Goal: Task Accomplishment & Management: Use online tool/utility

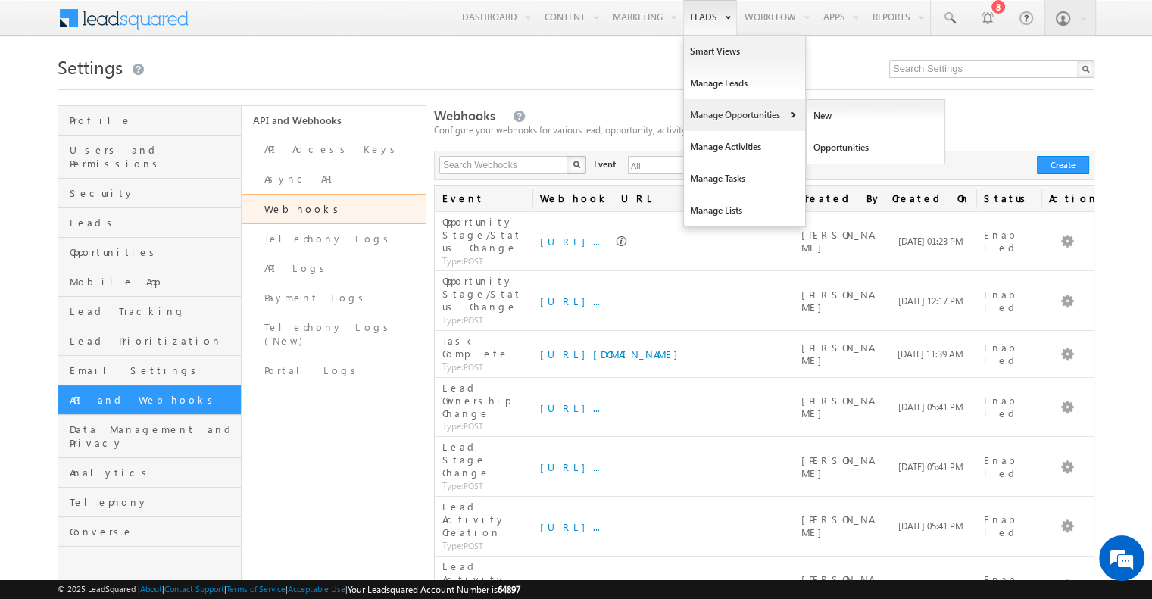
click at [751, 122] on link "Manage Opportunities" at bounding box center [744, 115] width 121 height 32
click at [826, 145] on link "Opportunities" at bounding box center [876, 148] width 139 height 32
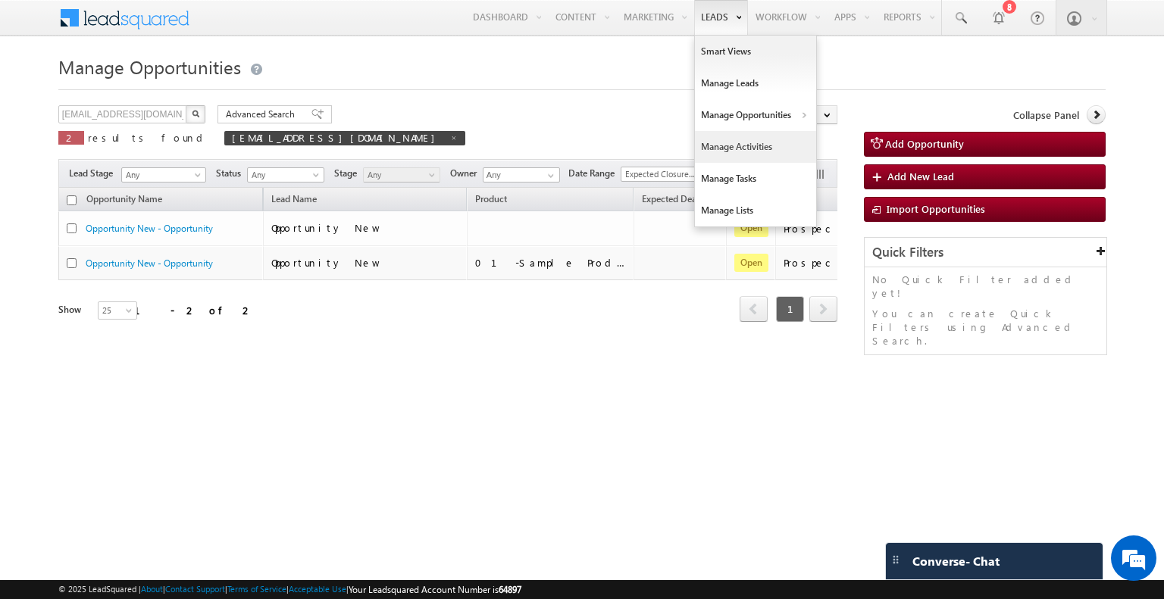
click at [744, 159] on link "Manage Activities" at bounding box center [755, 147] width 121 height 32
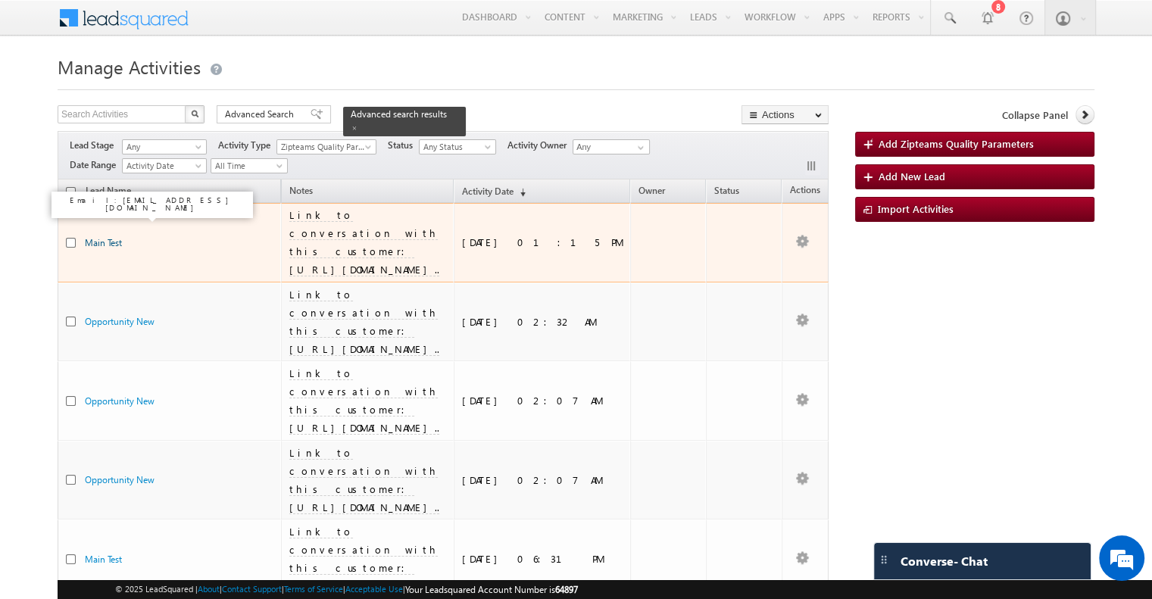
click at [108, 237] on link "Main Test" at bounding box center [103, 242] width 37 height 11
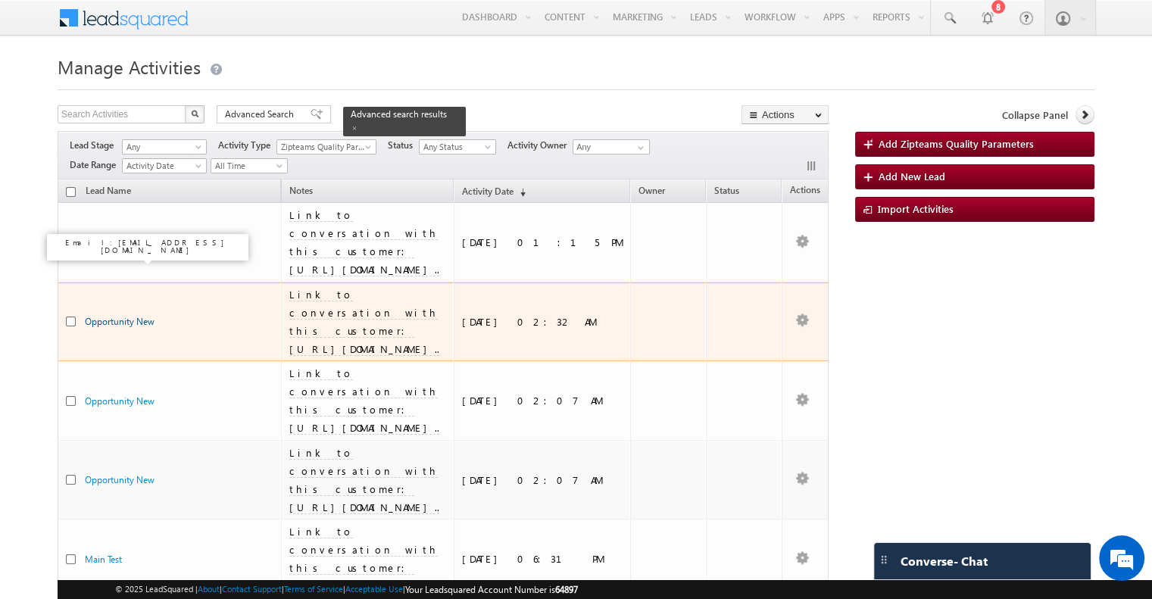
click at [133, 316] on link "Opportunity New" at bounding box center [120, 321] width 70 height 11
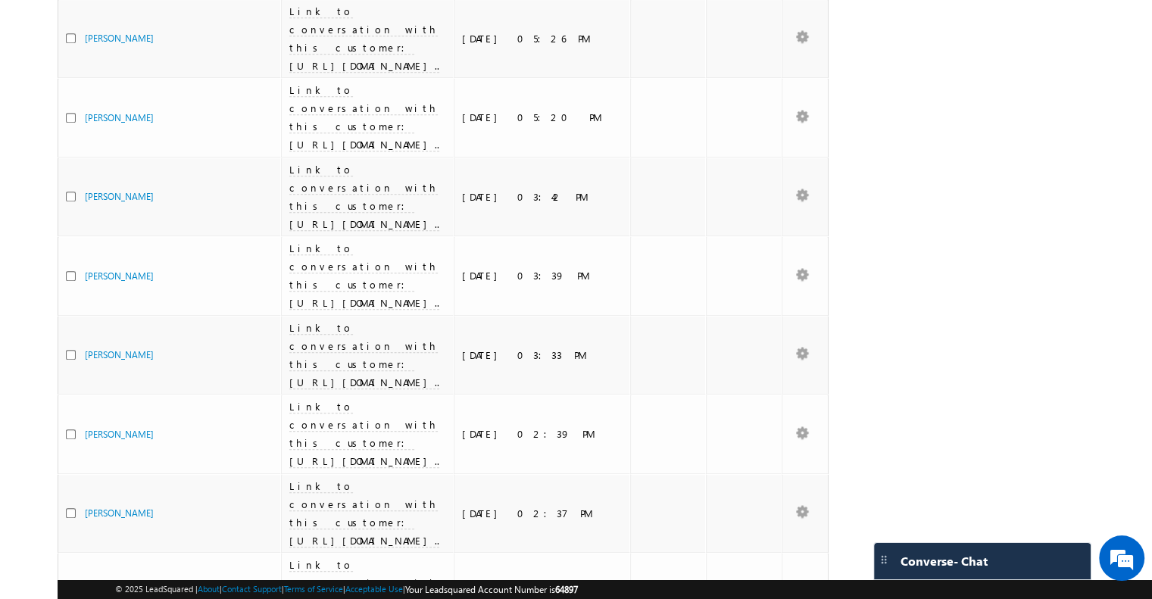
scroll to position [787, 0]
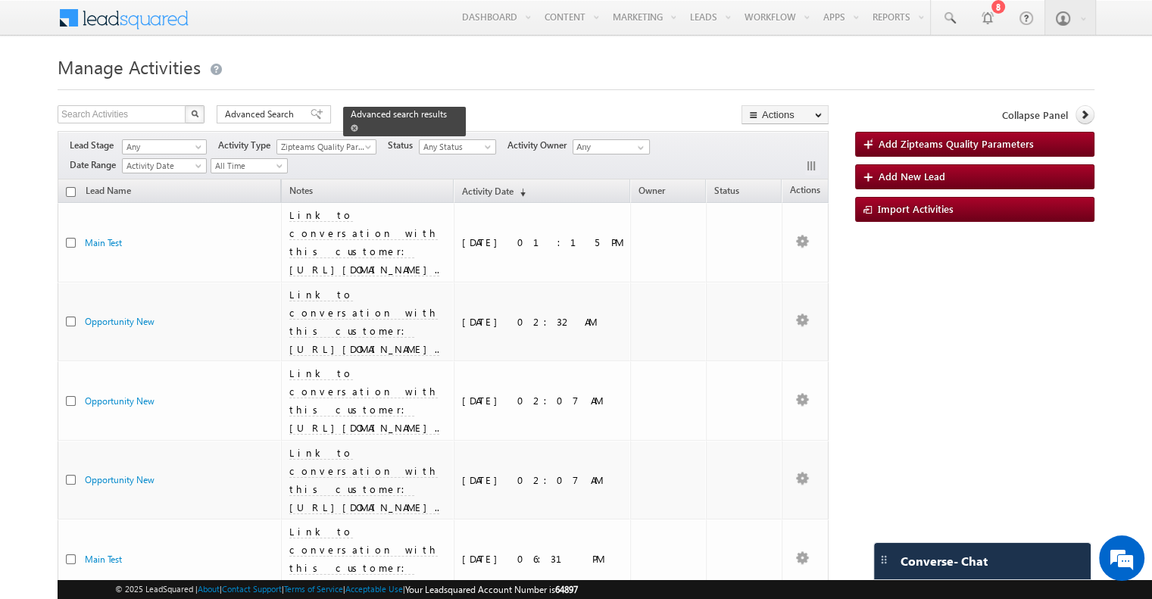
click at [358, 124] on span at bounding box center [355, 128] width 8 height 8
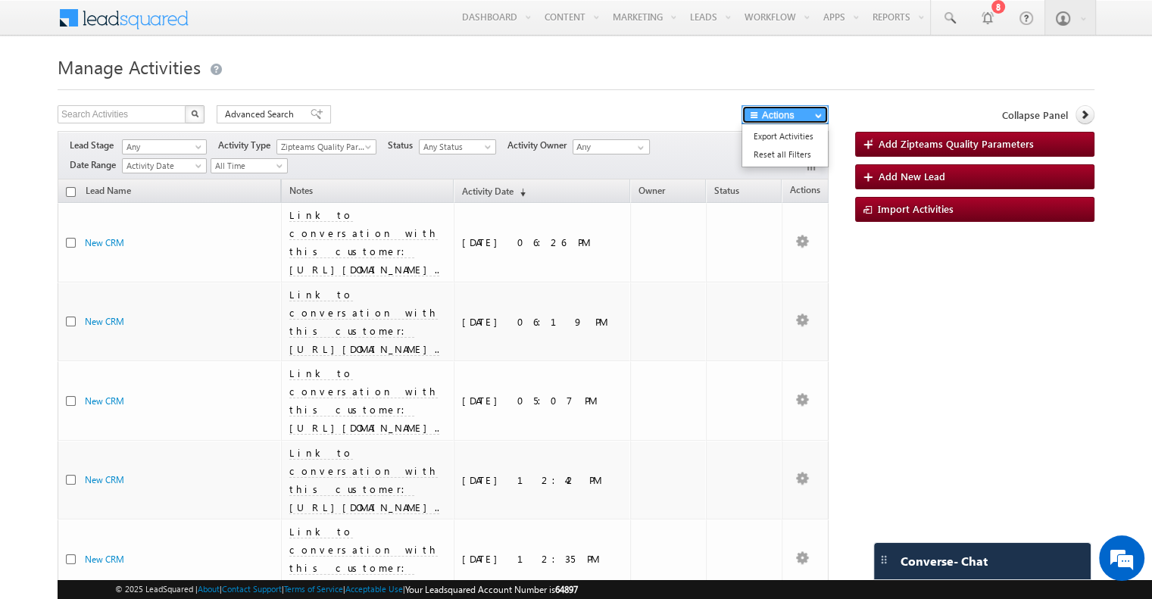
click at [804, 114] on button "Actions" at bounding box center [785, 114] width 87 height 19
click at [282, 108] on span "Advanced Search" at bounding box center [261, 115] width 73 height 14
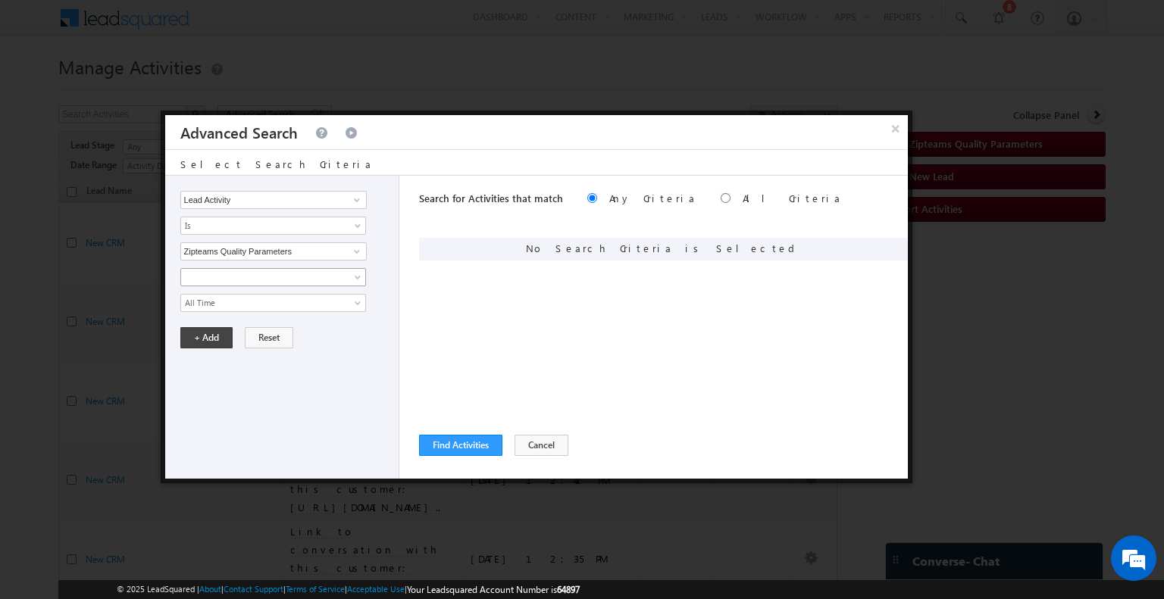
click at [306, 278] on span at bounding box center [263, 277] width 164 height 14
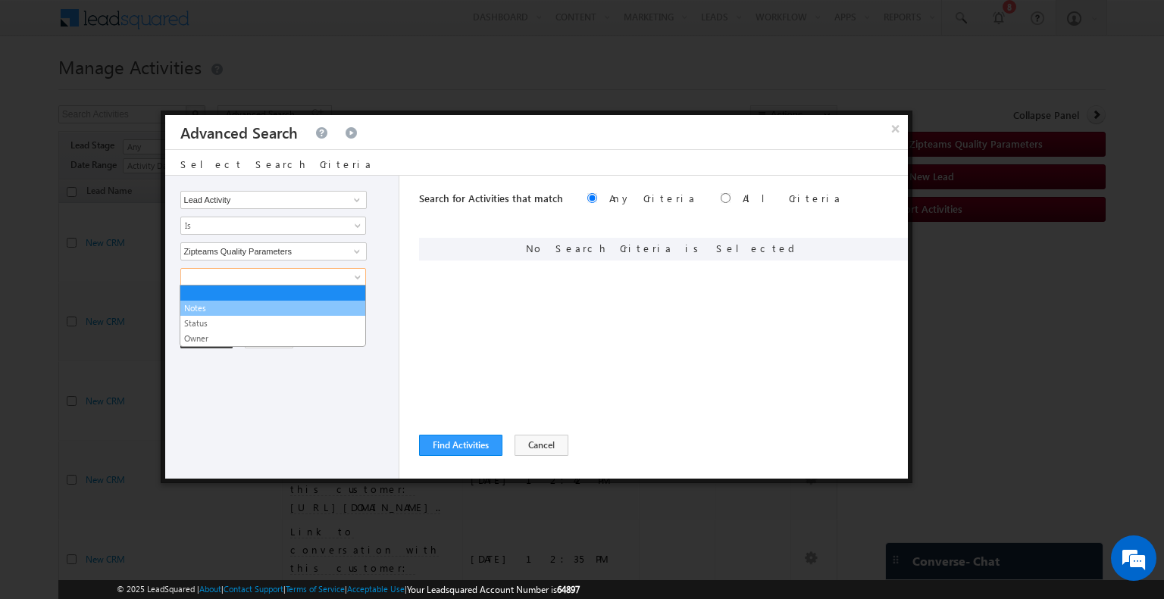
click at [276, 301] on link "Notes" at bounding box center [272, 308] width 185 height 14
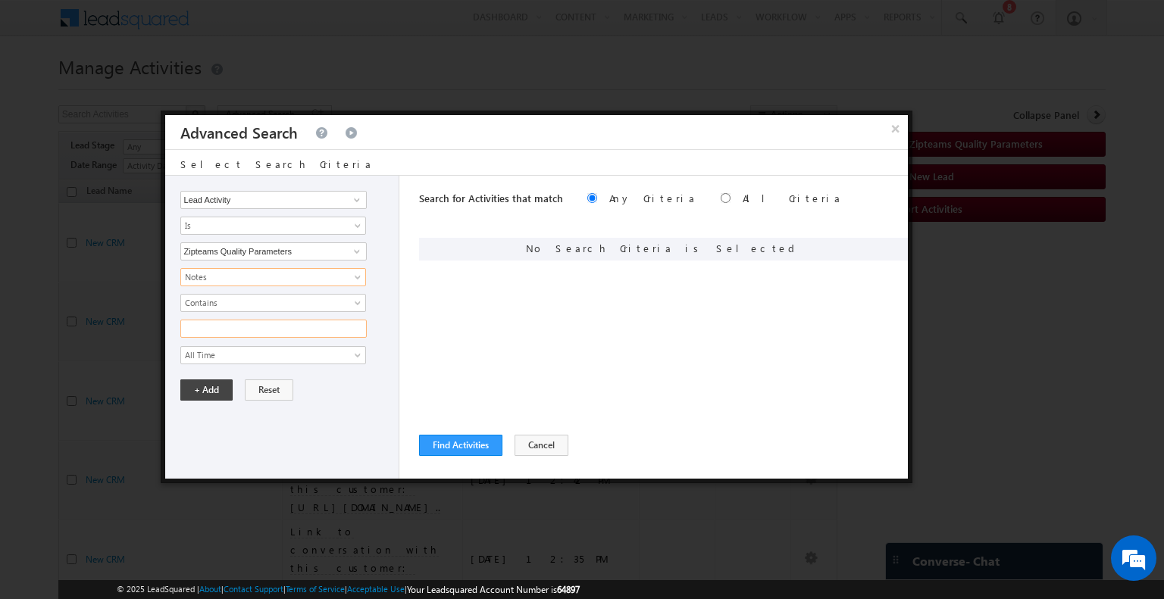
click at [242, 323] on input "text" at bounding box center [273, 329] width 186 height 18
paste input "Addressing Customer Concerns and Objections-Done"
type input "Addressing Customer Concerns and Objections-Done"
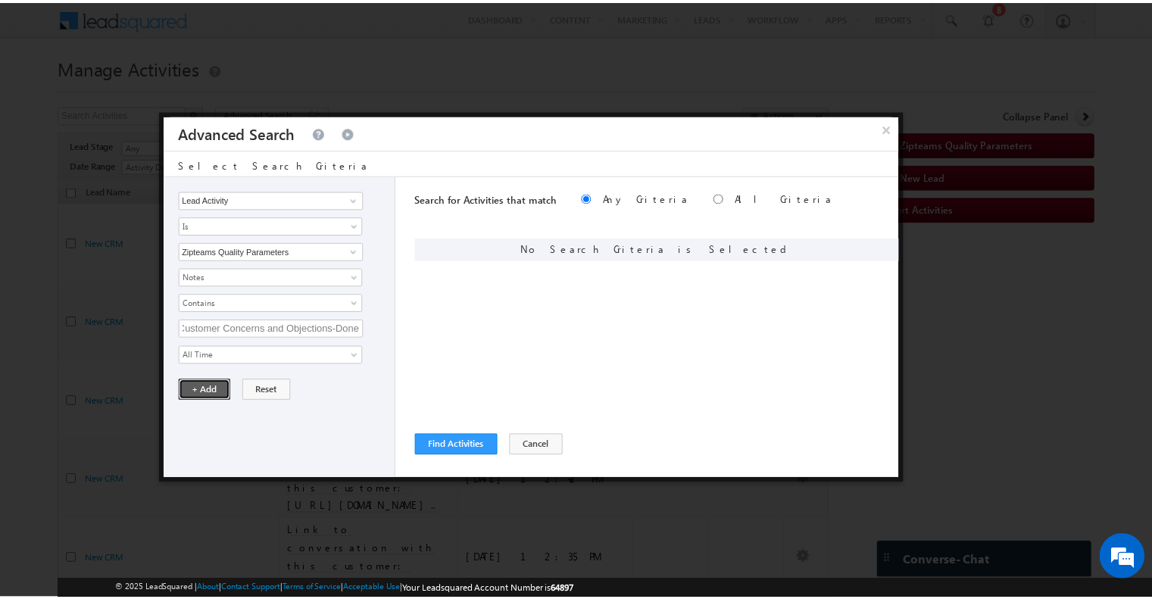
scroll to position [0, 0]
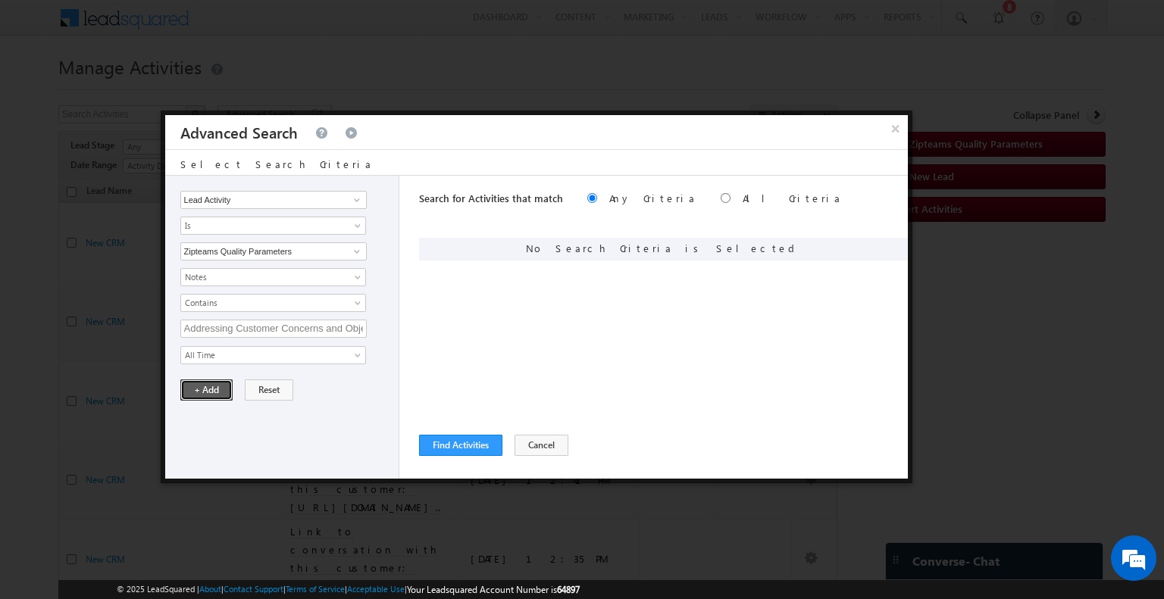
click at [203, 386] on button "+ Add" at bounding box center [206, 390] width 52 height 21
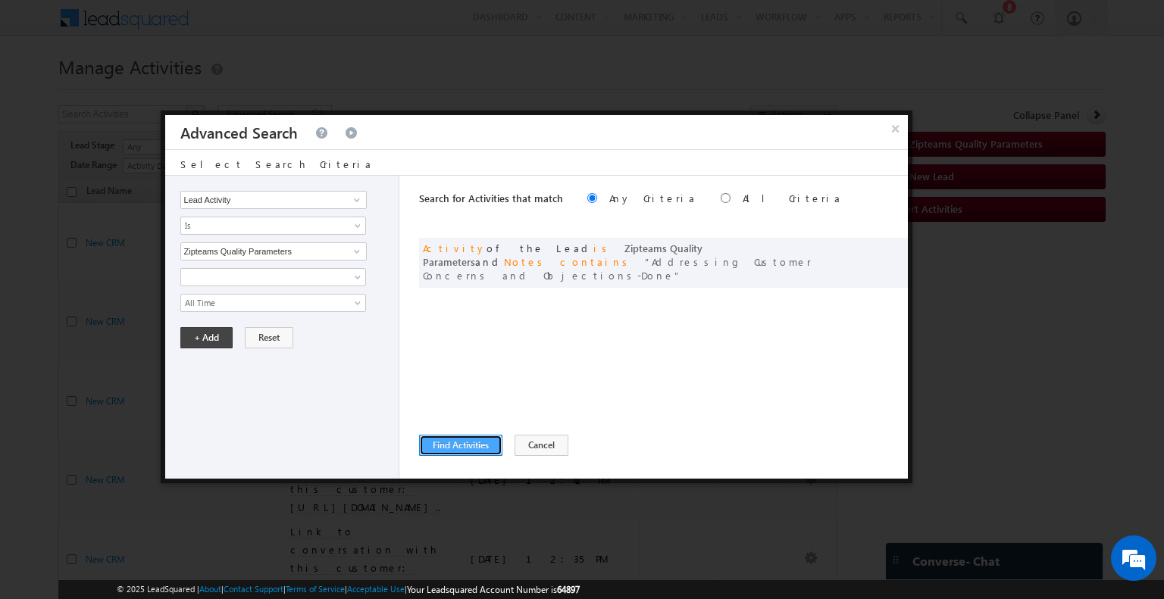
click at [426, 442] on button "Find Activities" at bounding box center [460, 445] width 83 height 21
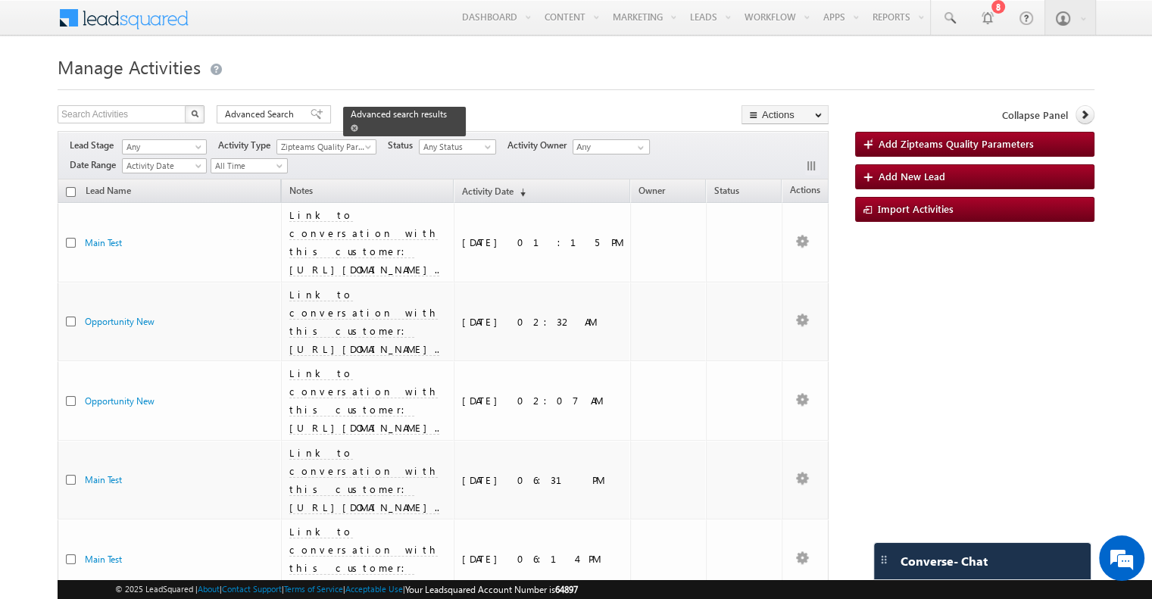
click at [389, 113] on span "Advanced search results" at bounding box center [399, 113] width 96 height 11
click at [422, 114] on span "Advanced search results" at bounding box center [399, 113] width 96 height 11
click at [311, 114] on span at bounding box center [317, 114] width 12 height 11
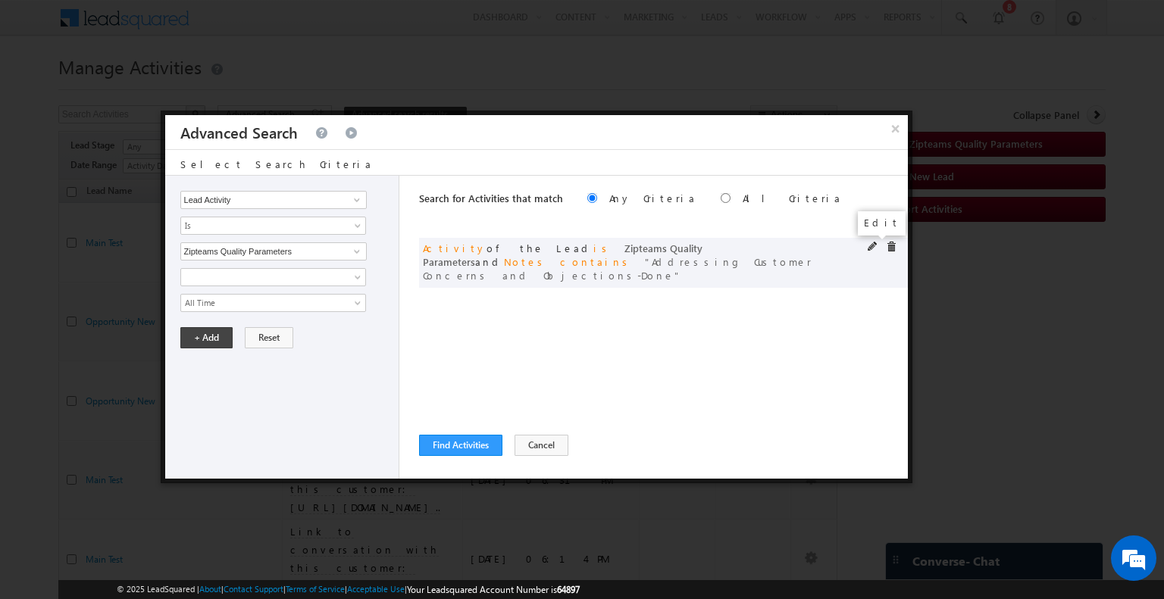
click at [873, 251] on span at bounding box center [872, 247] width 11 height 11
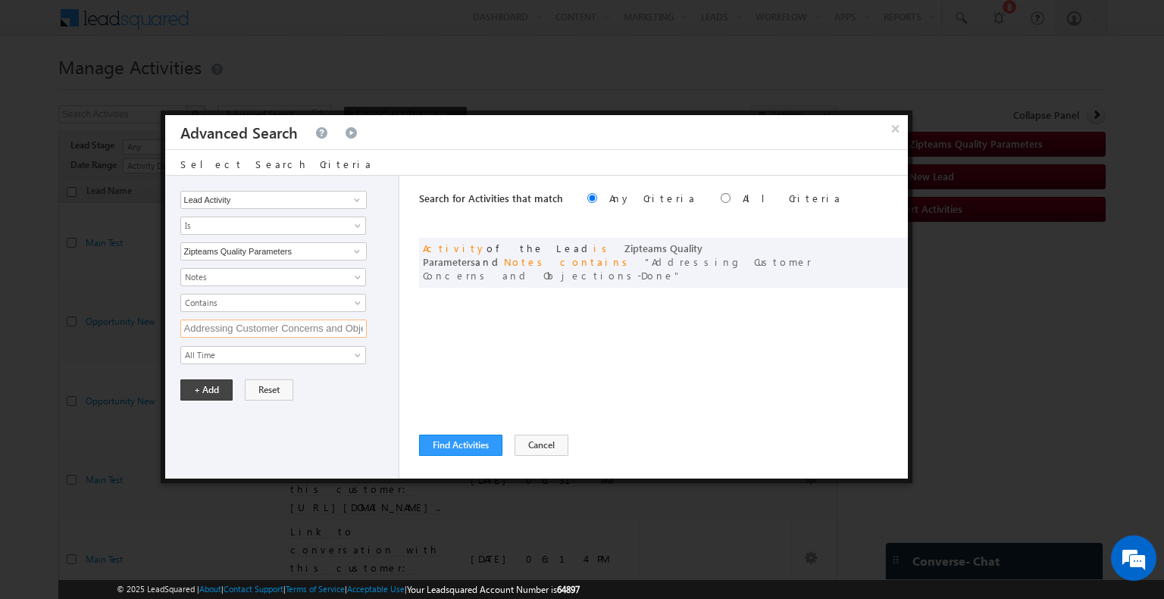
click at [258, 320] on input "Addressing Customer Concerns and Objections-Done" at bounding box center [273, 329] width 186 height 18
paste input "Technical Troubleshooting and Guidance"
type input "Technical Troubleshooting and Guidance-Done"
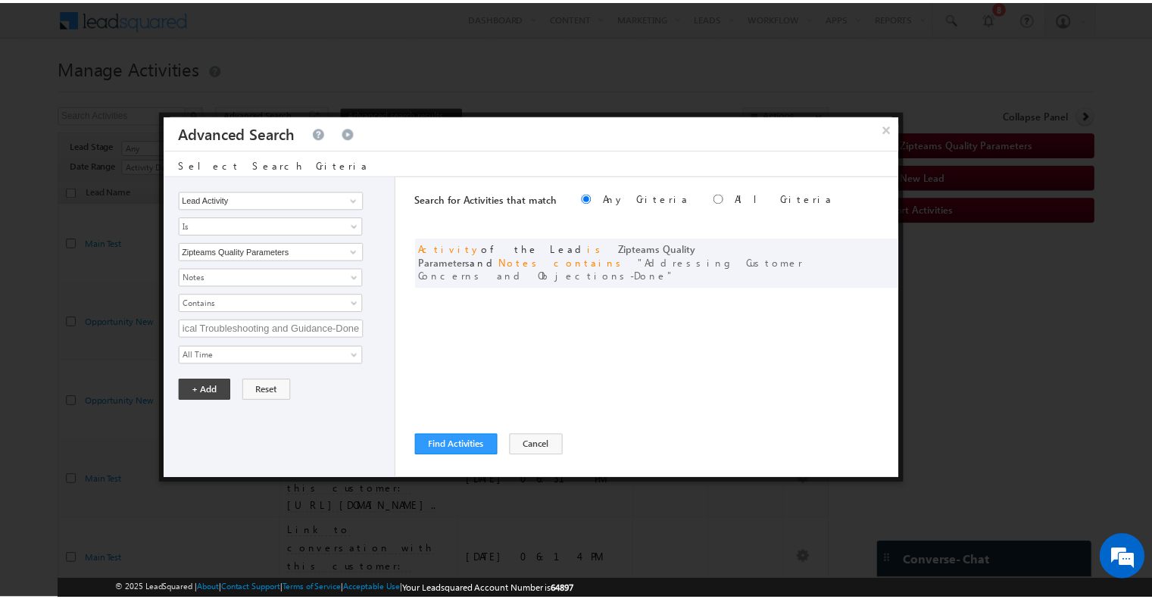
scroll to position [0, 0]
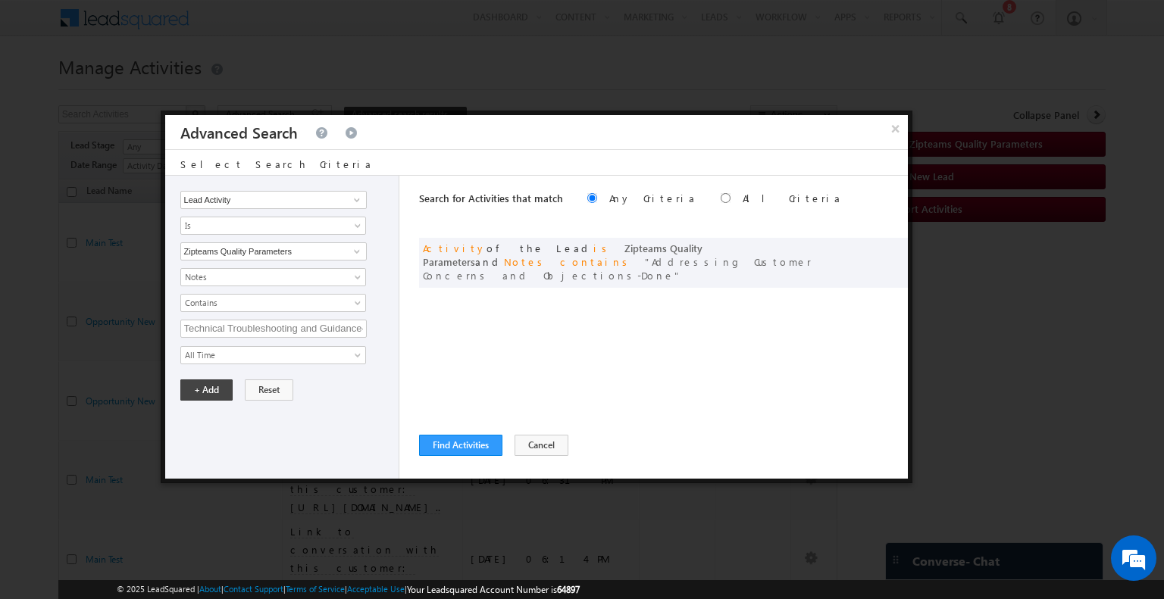
click at [319, 404] on div "Lead Activity Sales Group Prospect Id Address 1 Address 2 Alternate Email Autho…" at bounding box center [282, 327] width 235 height 303
click at [200, 380] on button "+ Add" at bounding box center [206, 390] width 52 height 21
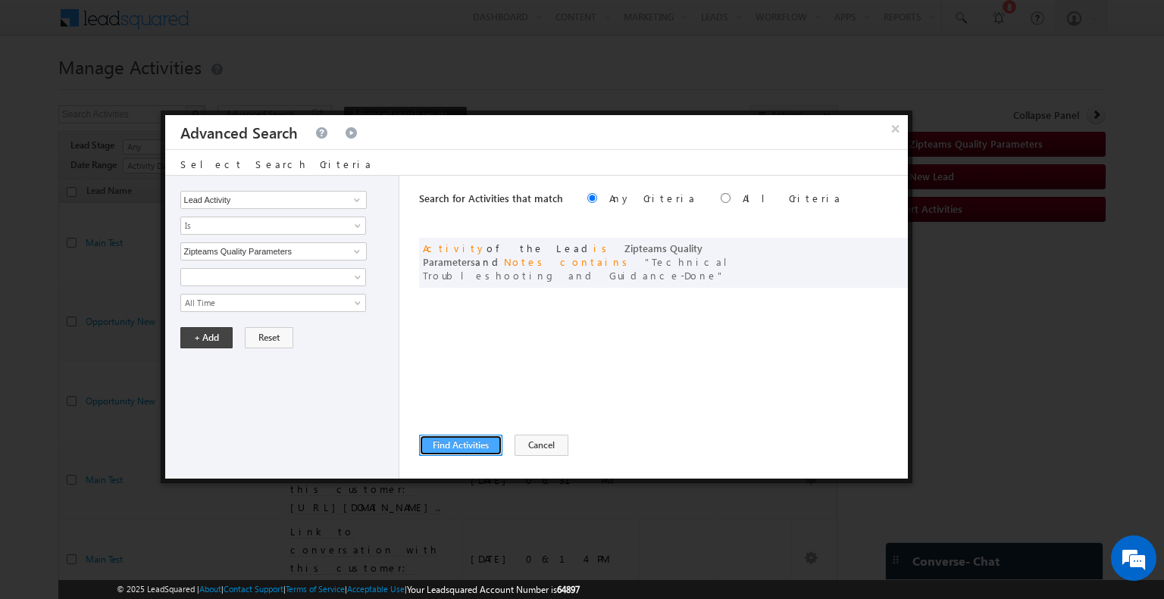
click at [439, 445] on button "Find Activities" at bounding box center [460, 445] width 83 height 21
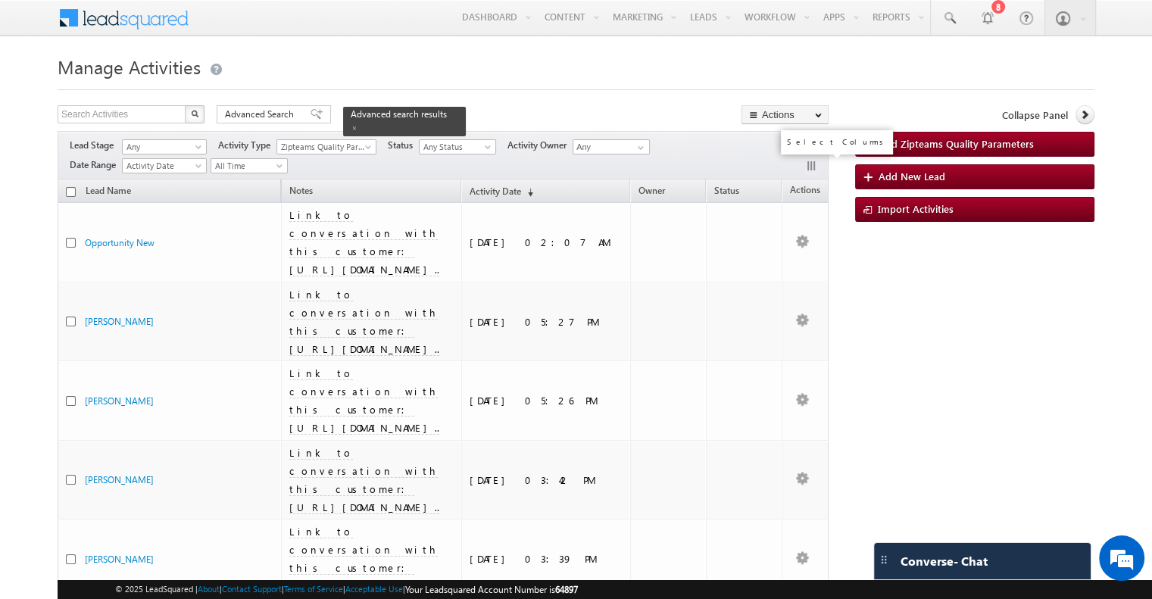
click at [811, 161] on button "button" at bounding box center [812, 167] width 15 height 15
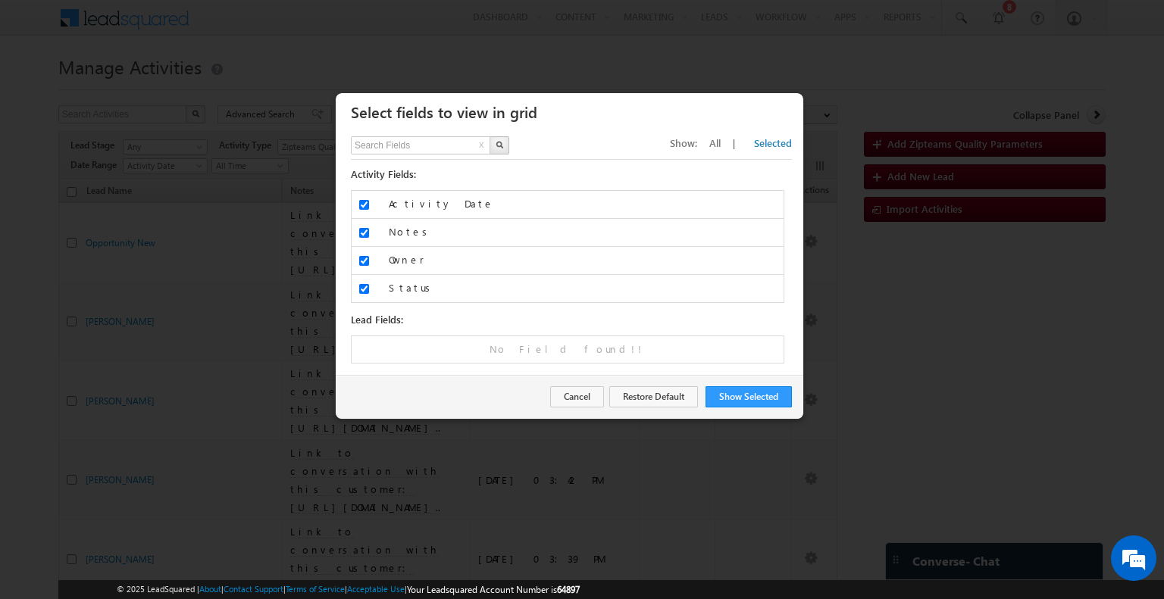
click at [720, 142] on span "All" at bounding box center [714, 142] width 11 height 13
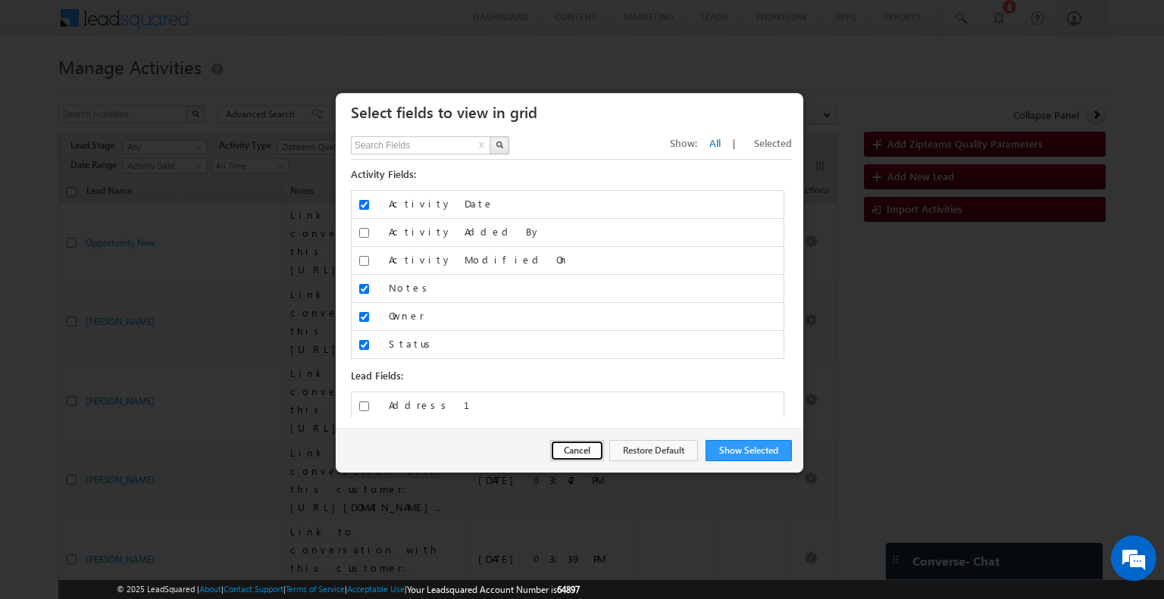
click at [576, 451] on button "Cancel" at bounding box center [577, 450] width 54 height 21
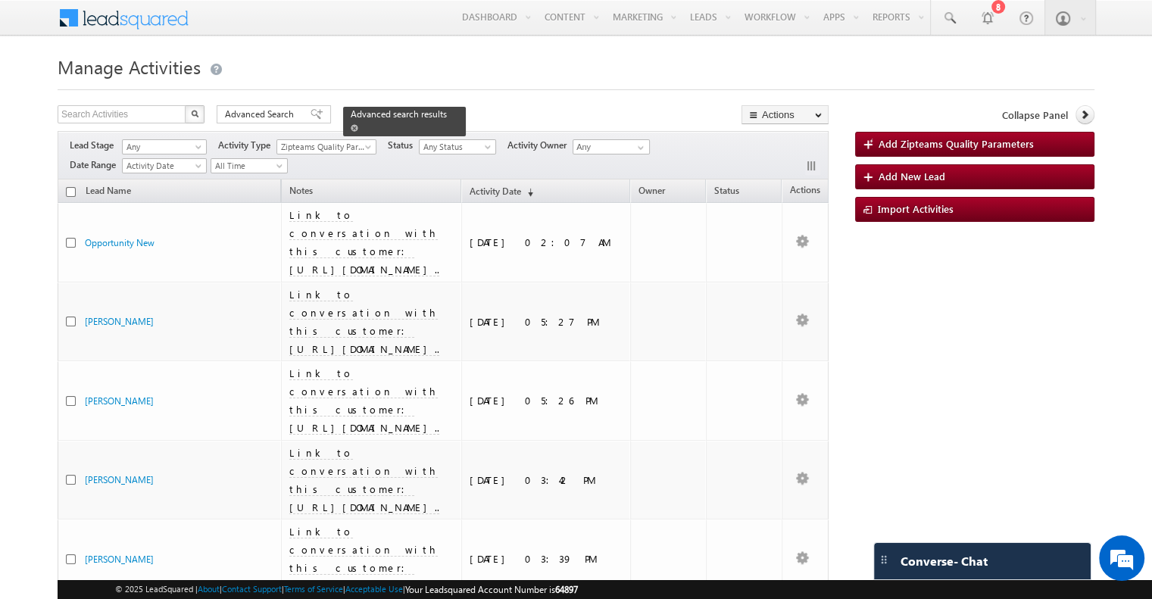
click at [388, 109] on span "Advanced search results" at bounding box center [399, 113] width 96 height 11
click at [387, 117] on span "Advanced search results" at bounding box center [399, 113] width 96 height 11
click at [269, 105] on div "Manage Activities Search Activities X 11 results found Advanced Search Advanced…" at bounding box center [576, 604] width 1037 height 1107
click at [270, 113] on span "Advanced Search" at bounding box center [261, 115] width 73 height 14
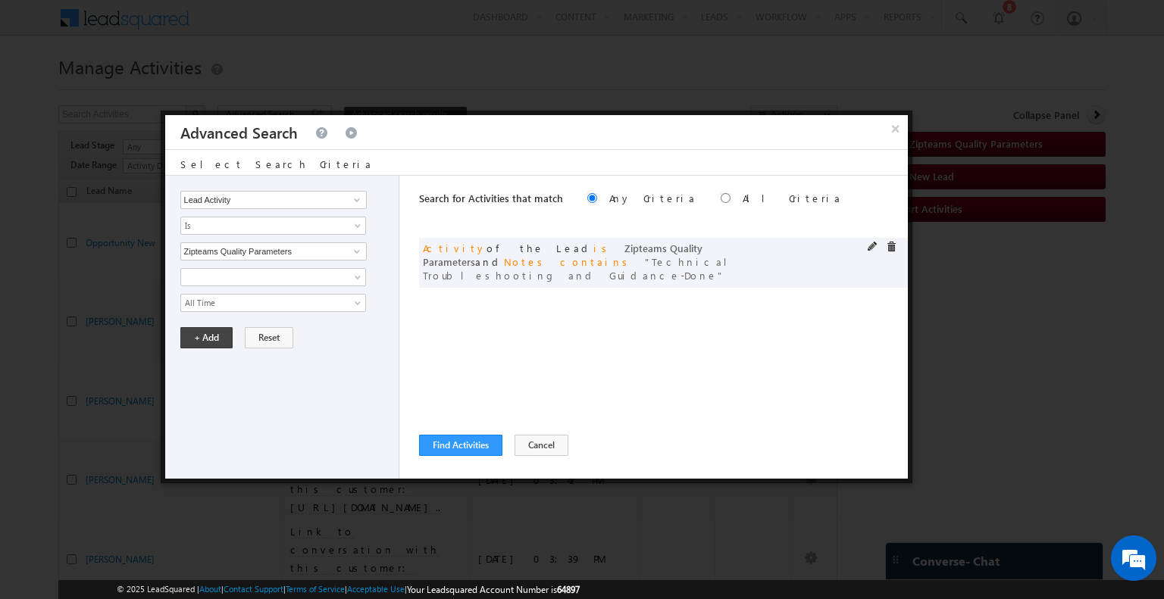
click at [866, 248] on div "or Activity of the Lead is Zipteams Quality Parameters and Notes contains Techn…" at bounding box center [663, 263] width 489 height 50
click at [869, 245] on span at bounding box center [872, 247] width 11 height 11
click at [278, 323] on input "Technical Troubleshooting and Guidance-Done" at bounding box center [273, 329] width 186 height 18
paste input "https://app.dev.zipteams.com/insights/l2/16532/9198?utm_source=zipteams&utm_med…"
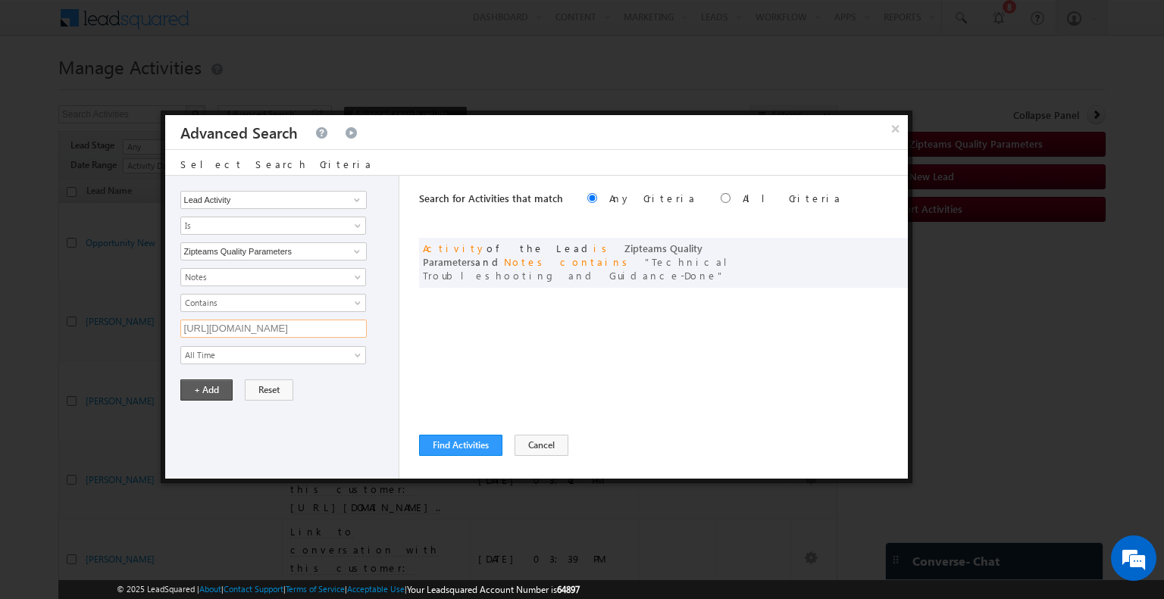
type input "https://app.dev.zipteams.com/insights/l2/16532/9198?utm_source=zipteams&utm_med…"
click at [195, 384] on button "+ Add" at bounding box center [206, 390] width 52 height 21
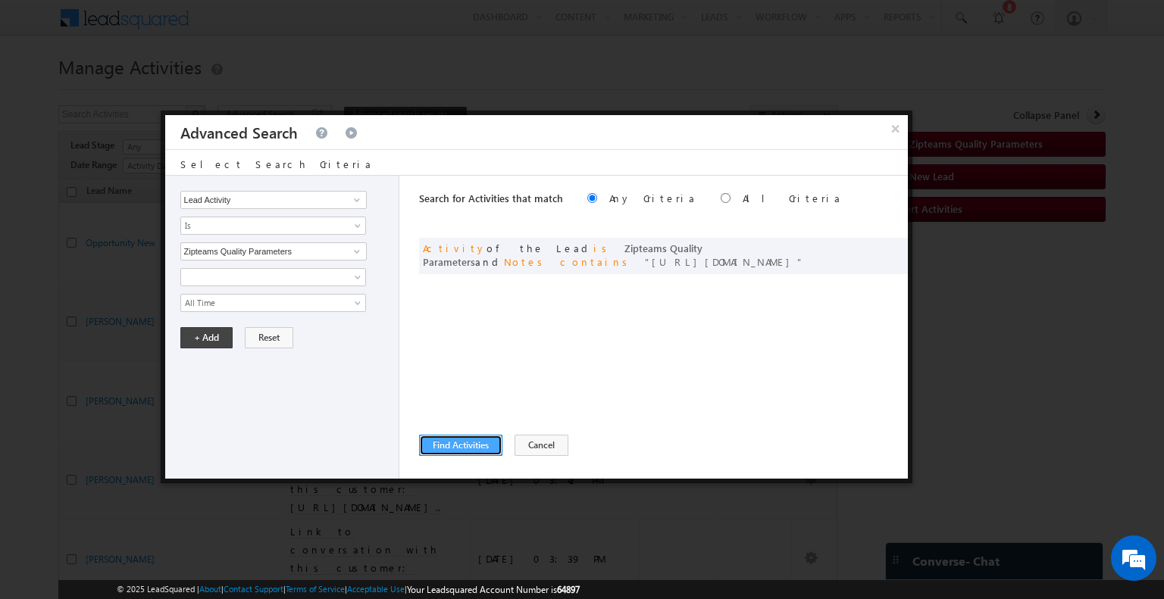
click at [433, 445] on button "Find Activities" at bounding box center [460, 445] width 83 height 21
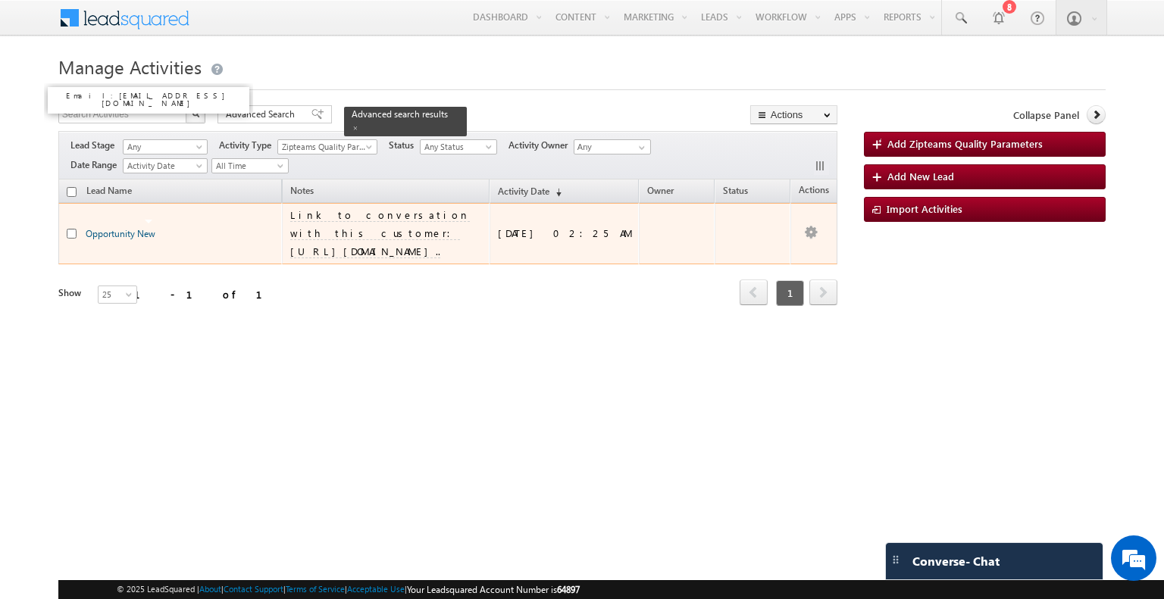
click at [127, 236] on link "Opportunity New" at bounding box center [121, 233] width 70 height 11
click at [382, 249] on span "Link to conversation with this customer: https://app.dev.zipteams.com/insights/…" at bounding box center [380, 232] width 180 height 49
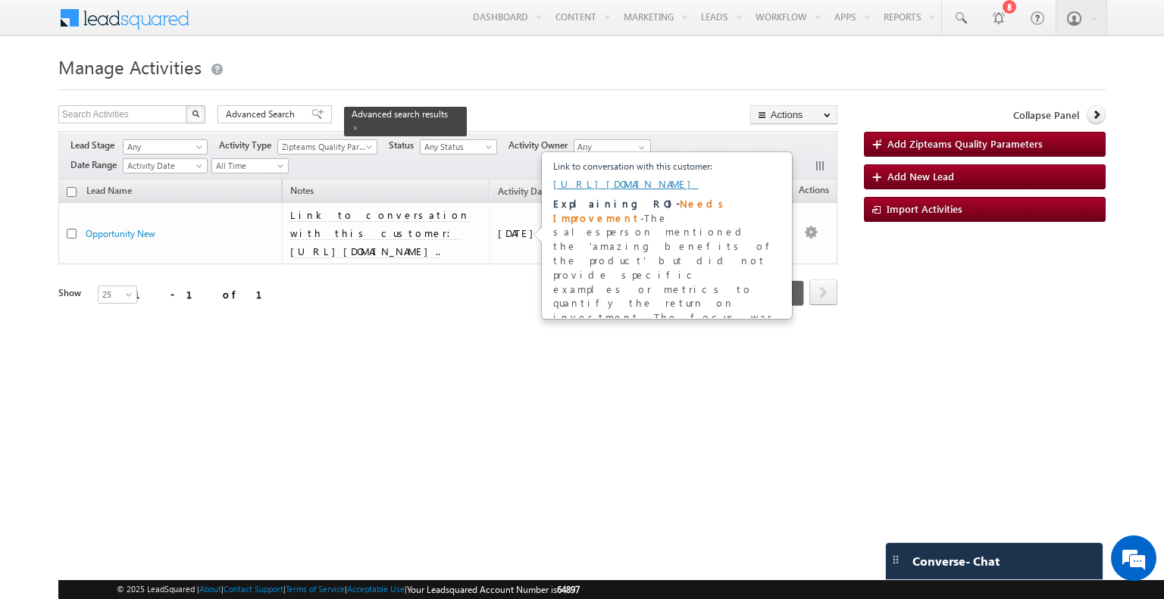
click at [473, 311] on div "Lead Name Notes Activity Date (sorted descending) Owner Status Actions Opportun…" at bounding box center [447, 252] width 779 height 145
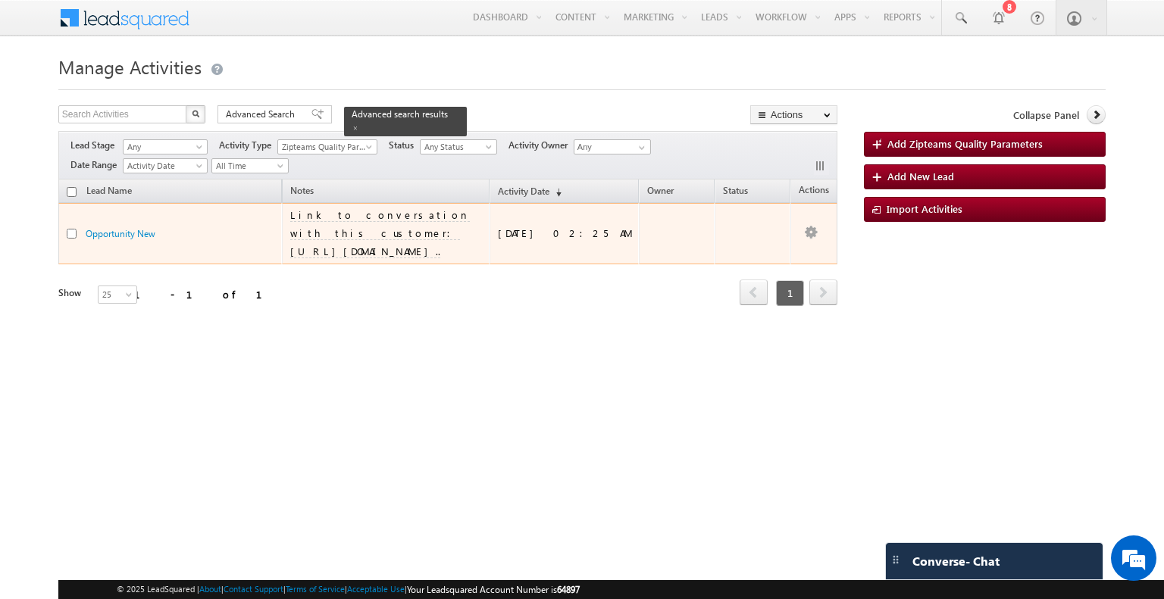
click at [68, 234] on input "checkbox" at bounding box center [72, 234] width 10 height 10
checkbox input "true"
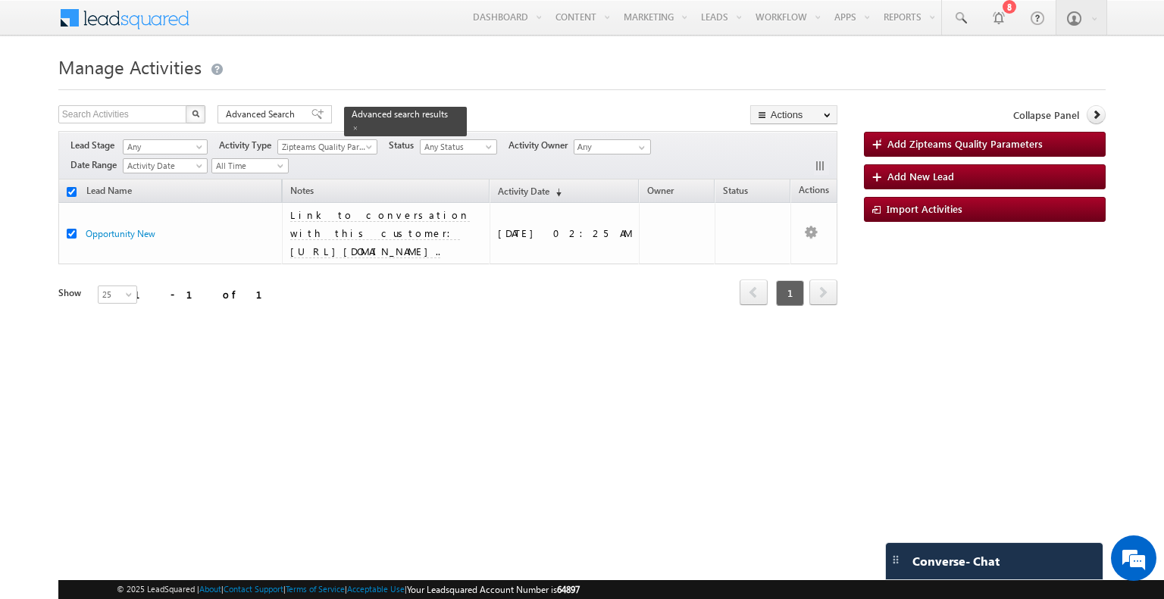
click at [522, 279] on div "Refresh first prev 1 next last 1 - 1 of 1" at bounding box center [447, 286] width 779 height 44
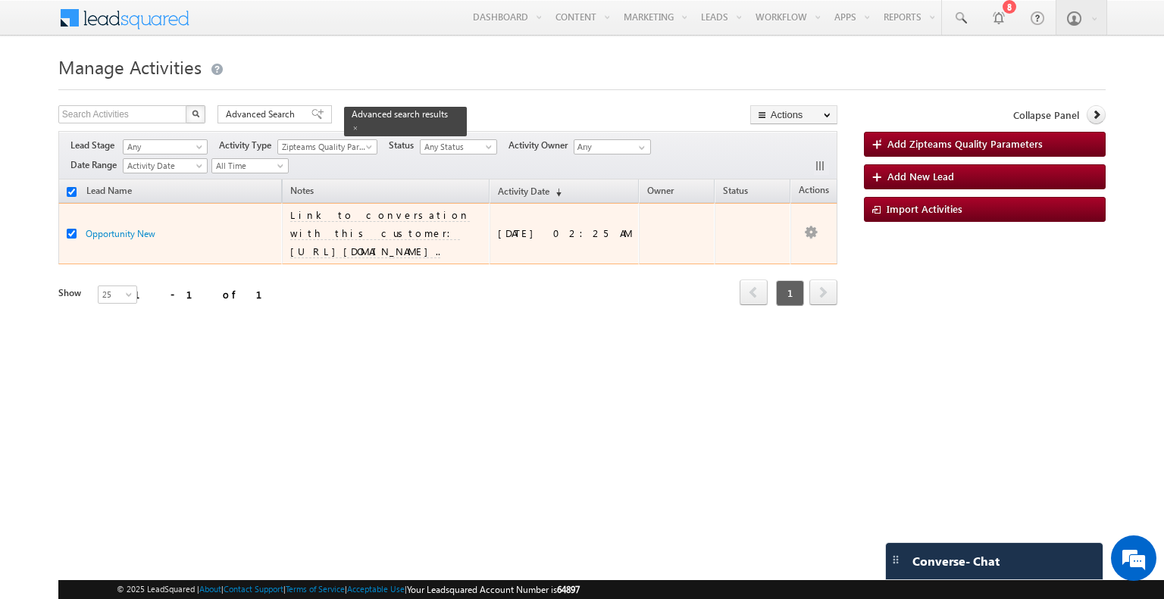
click at [422, 214] on span "Link to conversation with this customer: https://app.dev.zipteams.com/insights/…" at bounding box center [380, 232] width 180 height 49
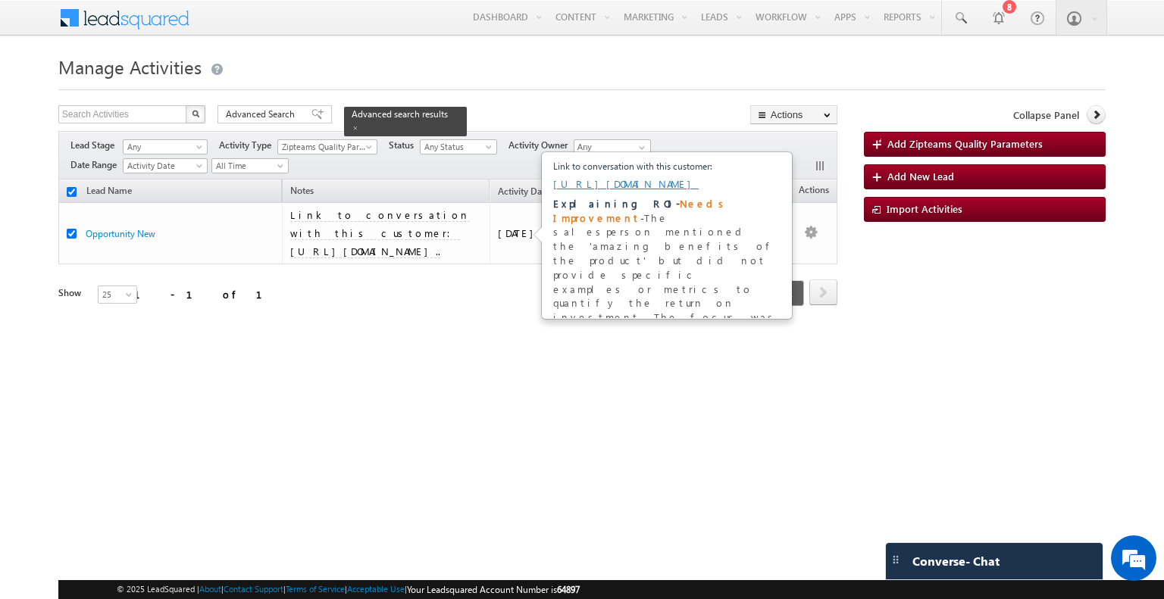
click at [606, 82] on div at bounding box center [581, 85] width 1047 height 10
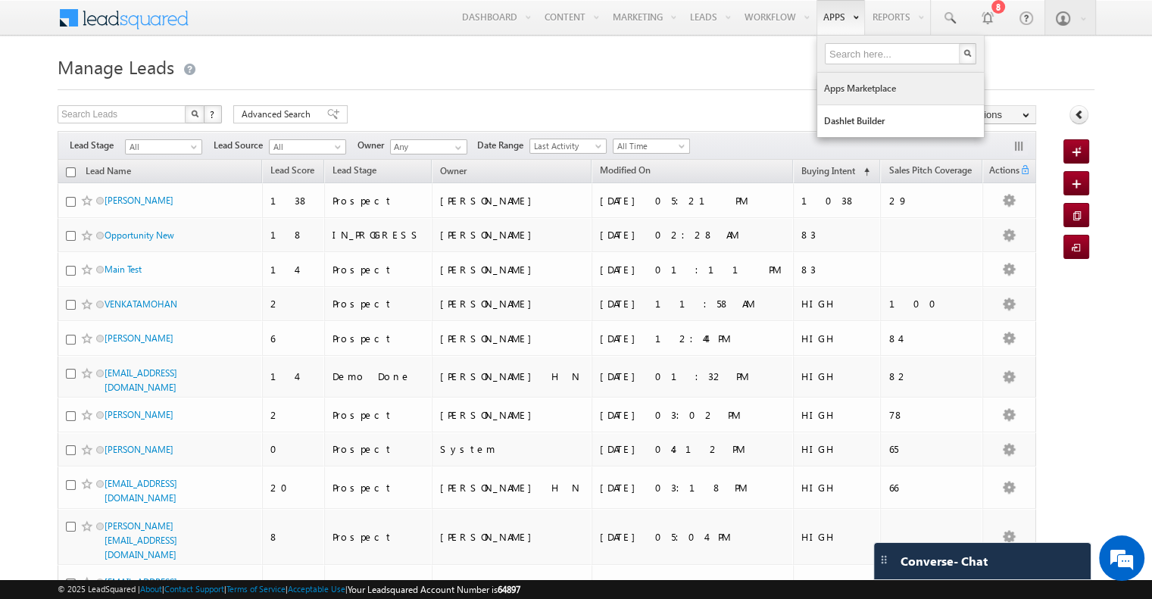
click at [854, 92] on link "Apps Marketplace" at bounding box center [900, 89] width 167 height 32
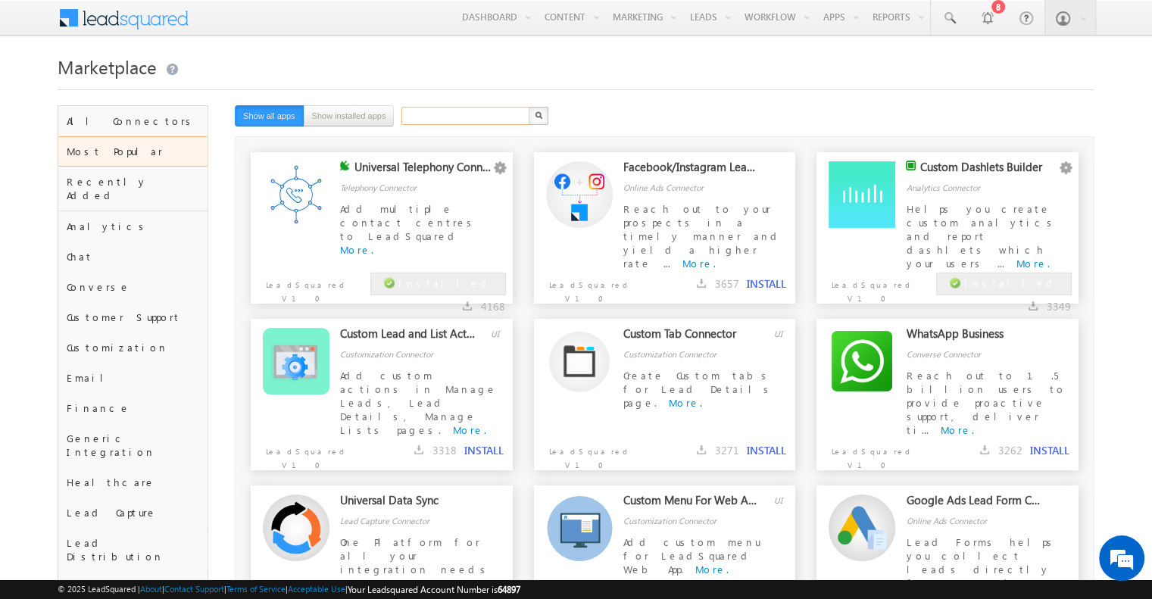
click at [433, 109] on input "text" at bounding box center [466, 116] width 130 height 18
type input "google meet"
click at [529, 107] on button "button" at bounding box center [539, 116] width 20 height 18
